Goal: Task Accomplishment & Management: Manage account settings

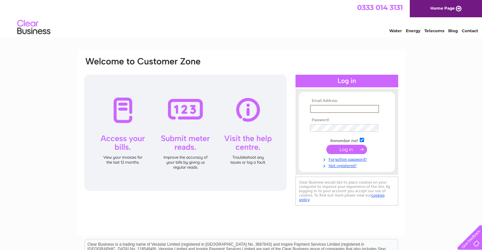
type input "[EMAIL_ADDRESS][DOMAIN_NAME]"
click at [347, 149] on input "submit" at bounding box center [347, 148] width 41 height 9
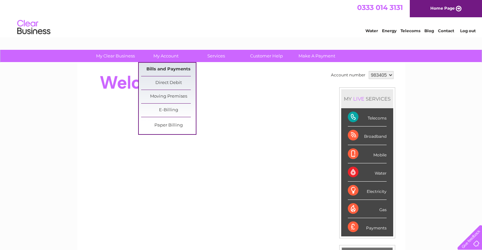
click at [157, 67] on link "Bills and Payments" at bounding box center [168, 69] width 55 height 13
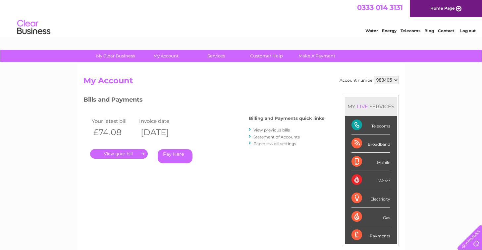
click at [126, 152] on link "." at bounding box center [119, 154] width 58 height 10
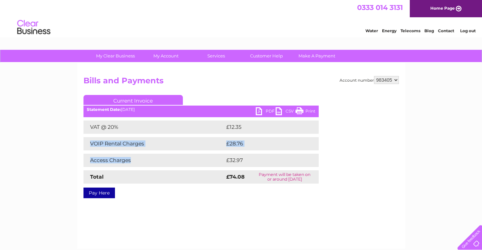
drag, startPoint x: 137, startPoint y: 160, endPoint x: 89, endPoint y: 140, distance: 52.7
click at [89, 140] on div "VAT @ 20% £12.35 VOIP Rental Charges £28.76 Access Charges £32.97 Total £74.08" at bounding box center [201, 151] width 235 height 63
click at [89, 140] on td "VOIP Rental Charges" at bounding box center [154, 143] width 141 height 13
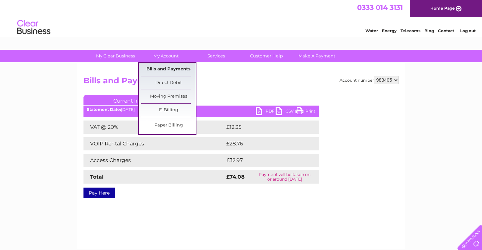
click at [167, 68] on link "Bills and Payments" at bounding box center [168, 69] width 55 height 13
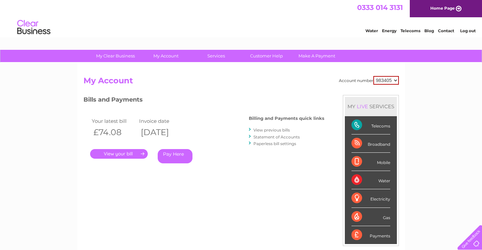
click at [266, 130] on link "View previous bills" at bounding box center [272, 129] width 36 height 5
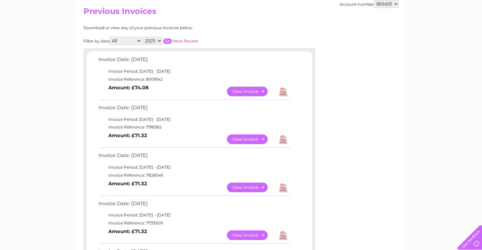
scroll to position [67, 0]
